Goal: Navigation & Orientation: Understand site structure

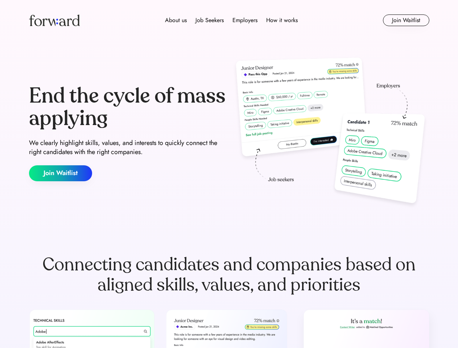
click at [229, 174] on div "End the cycle of mass applying We clearly highlight skills, values, and interes…" at bounding box center [229, 133] width 401 height 156
click at [229, 20] on div "About us Job Seekers Employers How it works" at bounding box center [232, 20] width 286 height 9
click at [54, 20] on img at bounding box center [54, 21] width 51 height 12
click at [231, 20] on div "About us Job Seekers Employers How it works" at bounding box center [232, 20] width 286 height 9
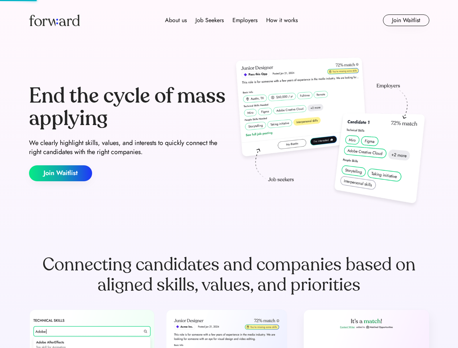
click at [176, 20] on div "About us" at bounding box center [176, 20] width 22 height 9
click at [210, 20] on div "Job Seekers" at bounding box center [210, 20] width 28 height 9
click at [245, 20] on div "Employers" at bounding box center [245, 20] width 25 height 9
